Goal: Find specific page/section: Find specific page/section

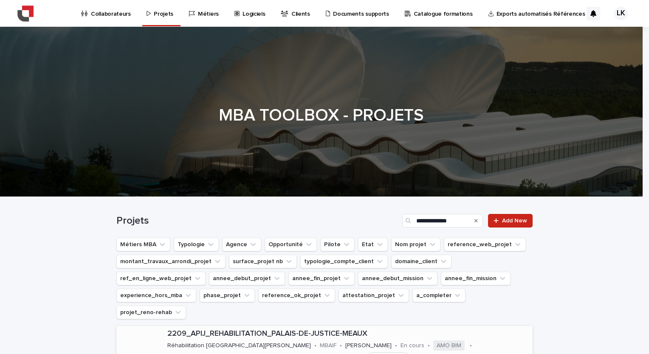
scroll to position [206, 0]
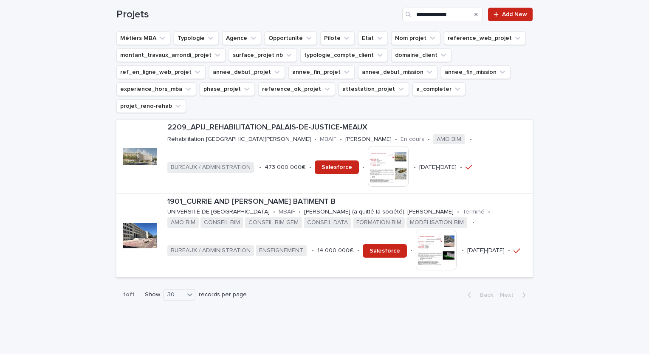
click at [474, 14] on icon "Search" at bounding box center [475, 14] width 3 height 5
click at [425, 16] on input "Search" at bounding box center [442, 15] width 81 height 14
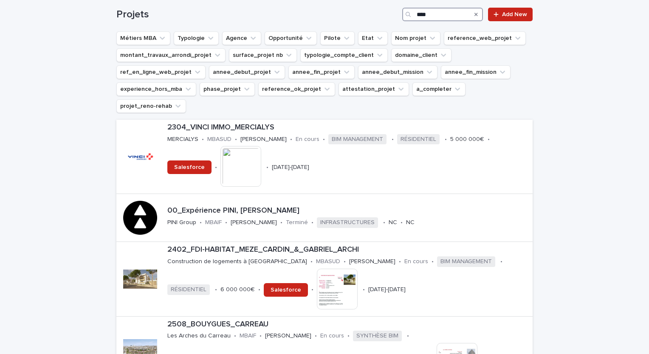
type input "****"
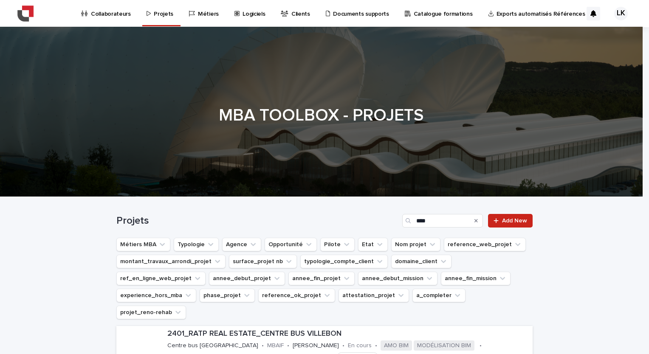
click at [97, 16] on p "Collaborateurs" at bounding box center [111, 9] width 40 height 18
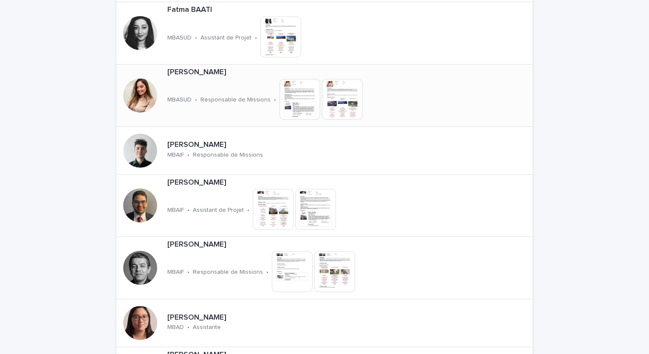
scroll to position [934, 0]
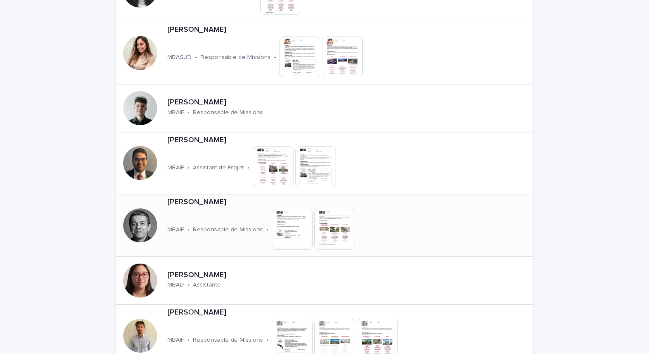
click at [278, 231] on img at bounding box center [292, 229] width 41 height 41
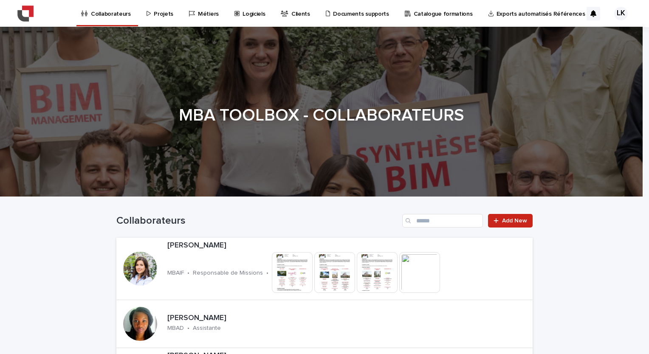
click at [155, 15] on p "Projets" at bounding box center [164, 9] width 20 height 18
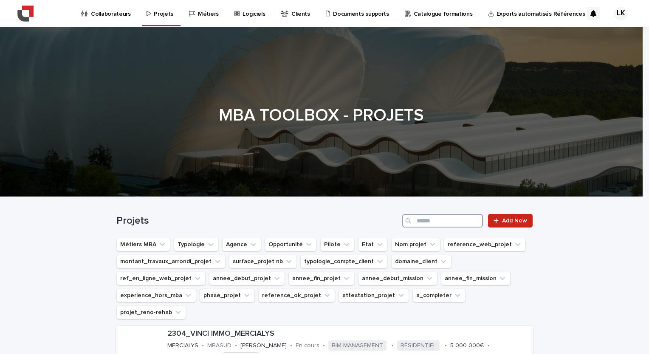
click at [432, 225] on input "Search" at bounding box center [442, 221] width 81 height 14
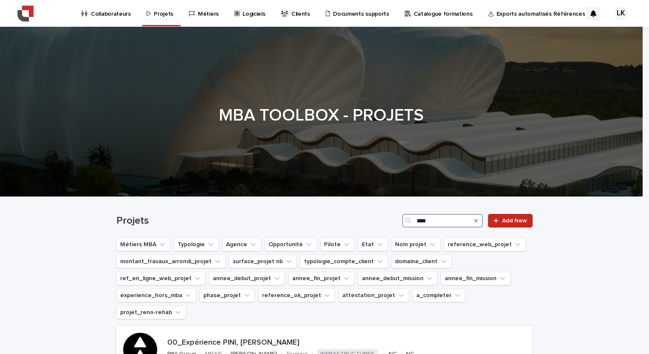
type input "****"
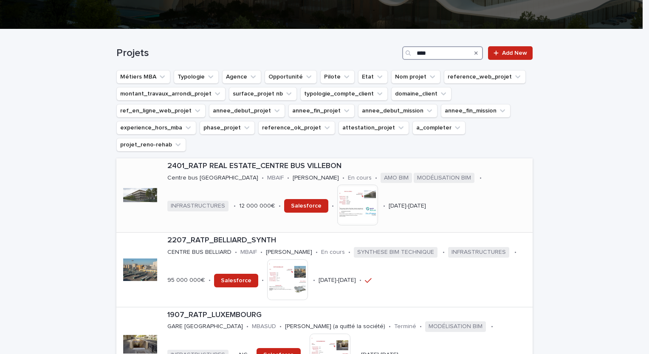
scroll to position [170, 0]
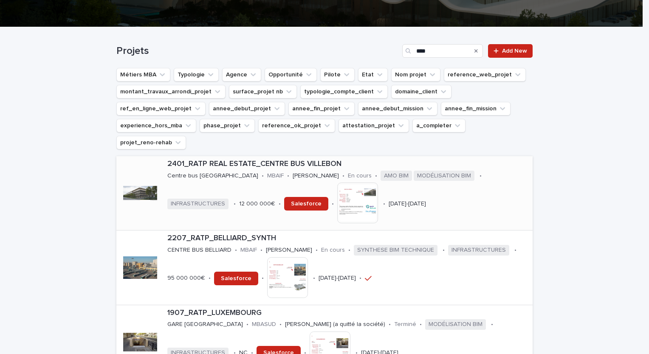
click at [302, 160] on p "2401_RATP REAL ESTATE_CENTRE BUS VILLEBON" at bounding box center [348, 164] width 362 height 9
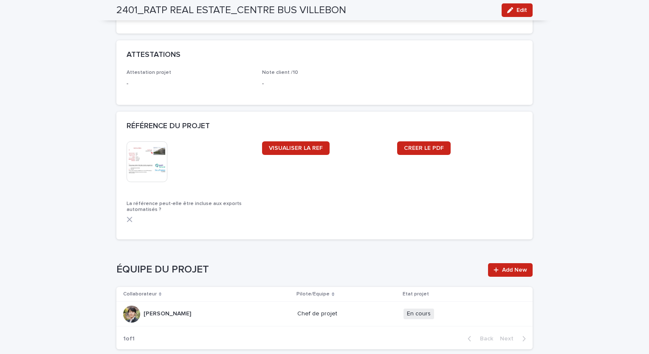
scroll to position [764, 0]
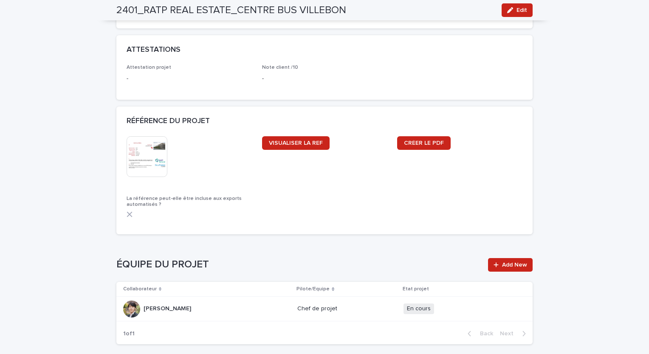
click at [151, 154] on img at bounding box center [147, 156] width 41 height 41
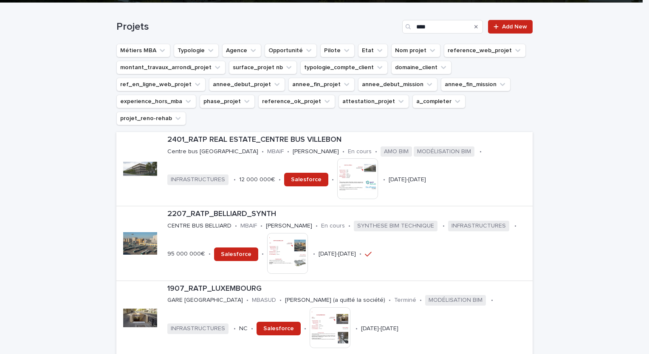
scroll to position [212, 0]
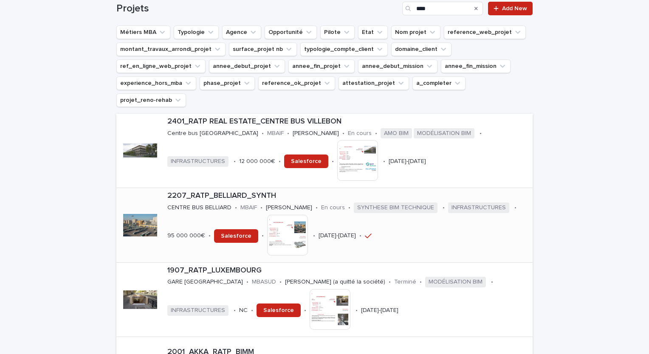
click at [234, 191] on p "2207_RATP_BELLIARD_SYNTH" at bounding box center [348, 195] width 362 height 9
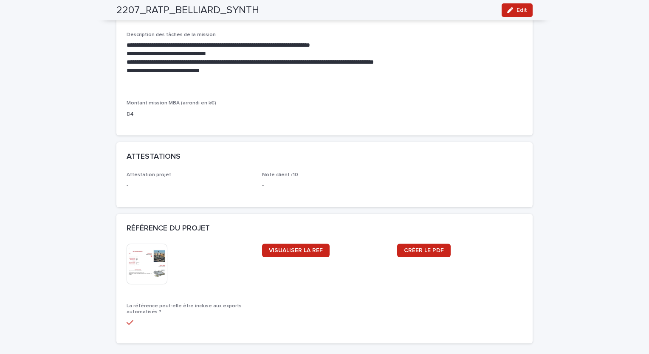
scroll to position [679, 0]
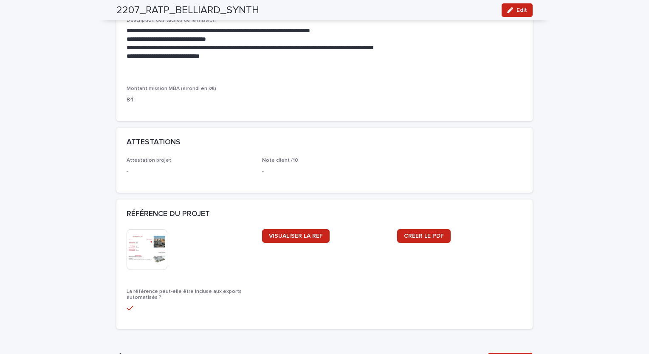
click at [149, 238] on img at bounding box center [147, 249] width 41 height 41
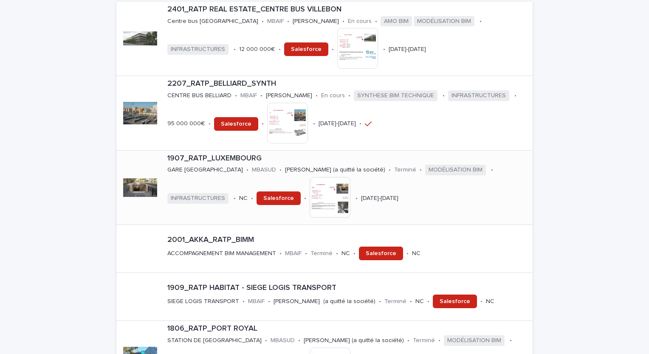
scroll to position [340, 0]
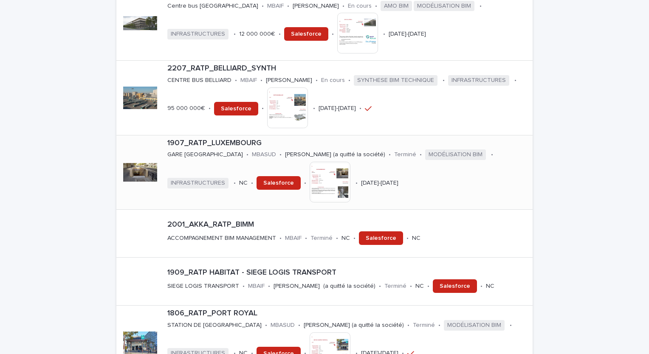
click at [228, 139] on p "1907_RATP_LUXEMBOURG" at bounding box center [348, 143] width 362 height 9
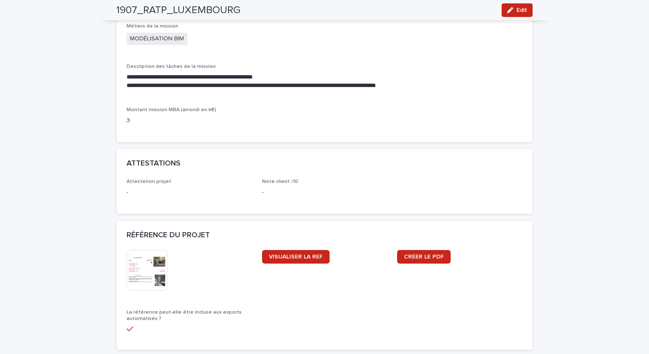
scroll to position [722, 0]
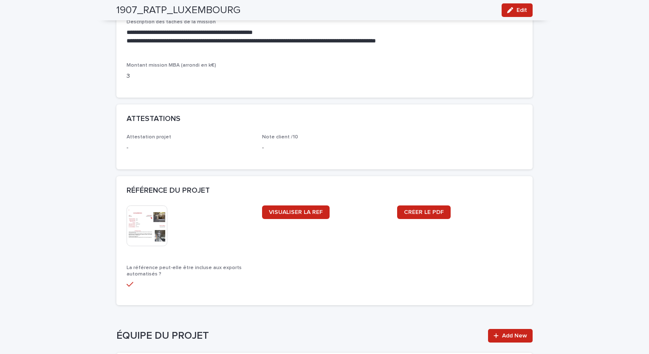
click at [145, 217] on img at bounding box center [147, 226] width 41 height 41
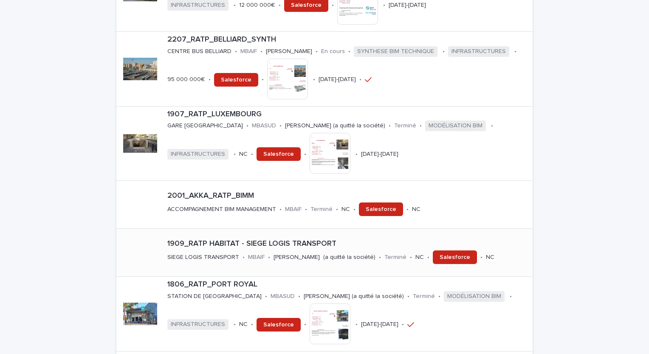
scroll to position [382, 0]
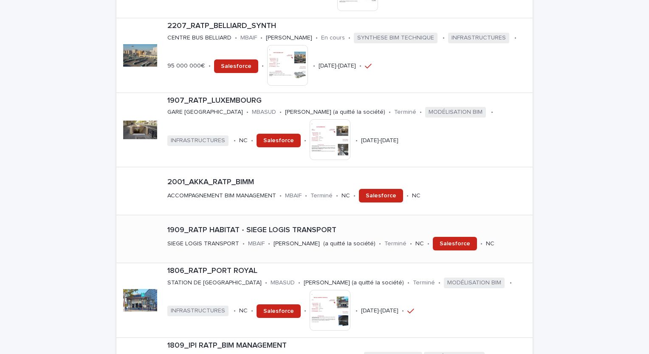
click at [258, 226] on p "1909_RATP HABITAT - SIEGE LOGIS TRANSPORT" at bounding box center [348, 230] width 362 height 9
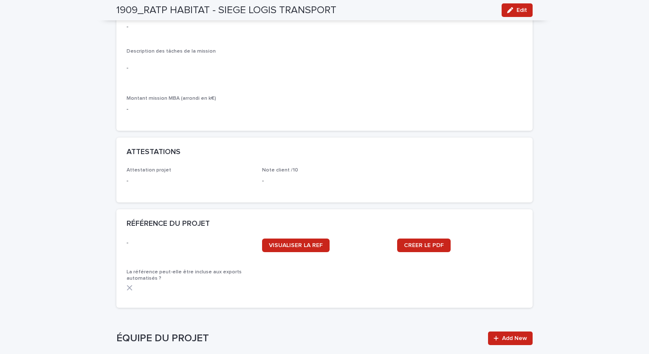
scroll to position [425, 0]
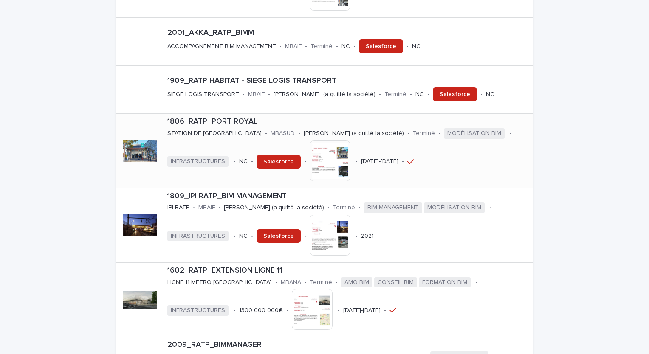
scroll to position [552, 0]
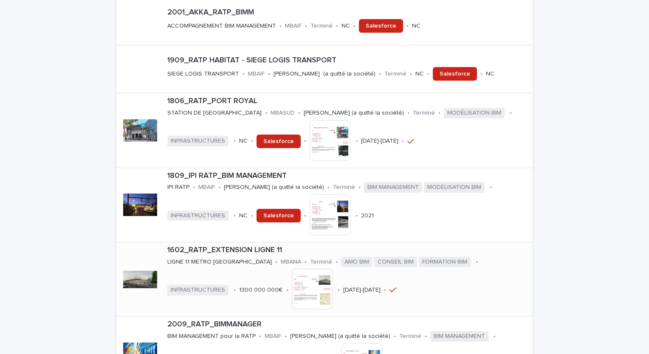
click at [228, 246] on p "1602_RATP_EXTENSION LIGNE 11" at bounding box center [348, 250] width 362 height 9
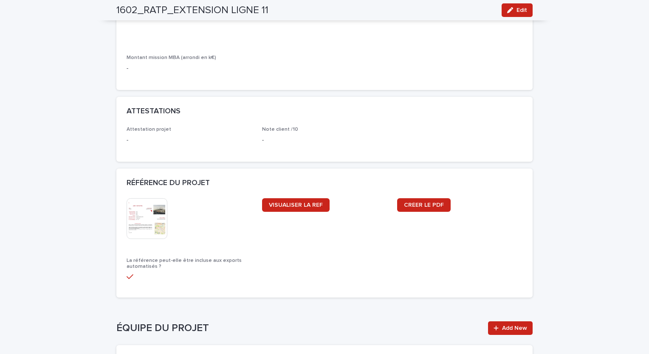
scroll to position [807, 0]
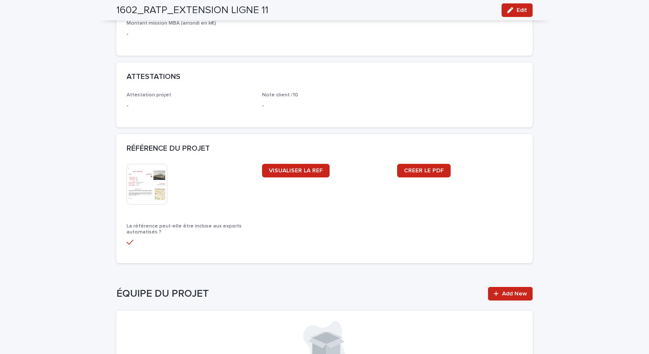
click at [154, 179] on img at bounding box center [147, 184] width 41 height 41
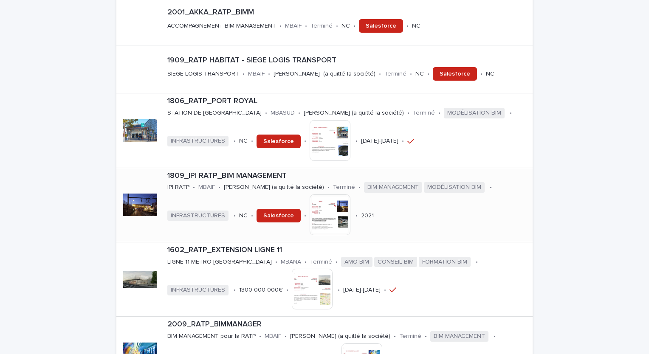
scroll to position [594, 0]
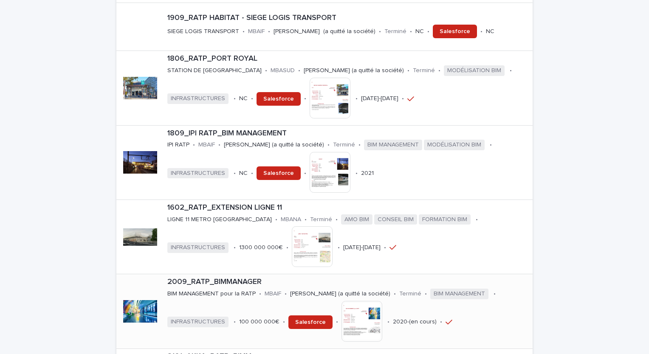
click at [251, 276] on div "2009_RATP_BIMMANAGER BIM MANAGEMENT pour la RATP • MBAIF • Jean Michel LUXIN (a…" at bounding box center [348, 311] width 369 height 74
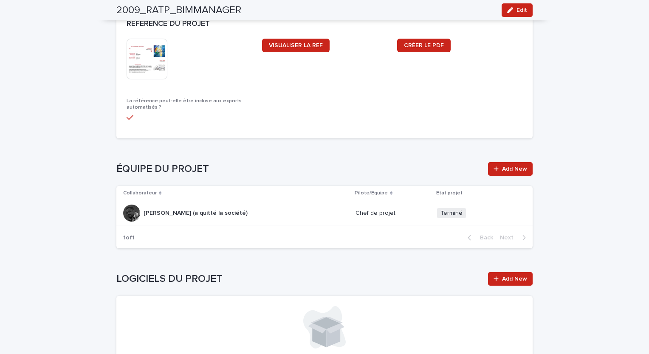
scroll to position [934, 0]
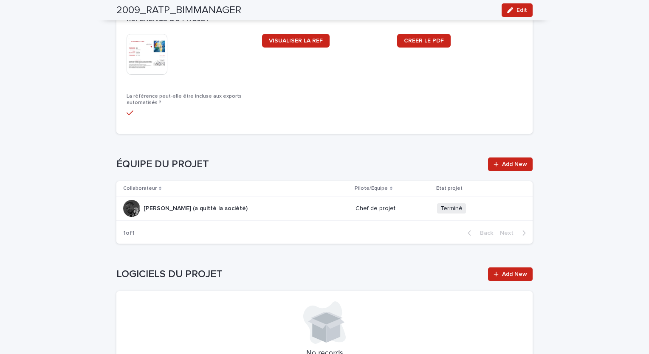
click at [153, 53] on img at bounding box center [147, 54] width 41 height 41
